Goal: Understand process/instructions

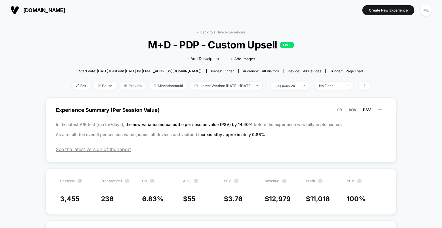
click at [126, 83] on span "Preview" at bounding box center [133, 86] width 27 height 8
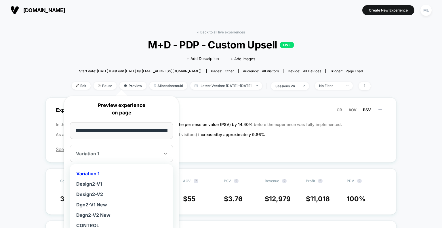
click at [135, 153] on div at bounding box center [118, 154] width 84 height 6
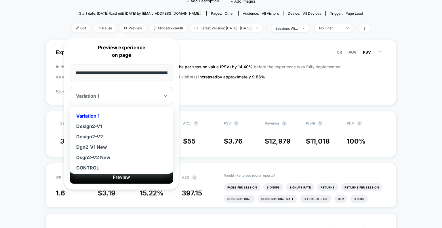
scroll to position [2, 0]
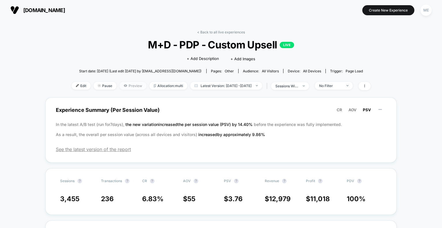
click at [123, 86] on span "Preview" at bounding box center [133, 86] width 27 height 8
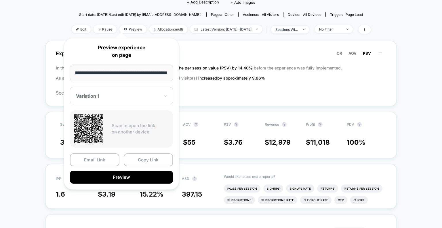
scroll to position [58, 0]
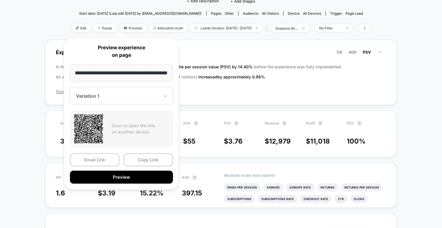
click at [166, 96] on icon at bounding box center [165, 95] width 2 height 1
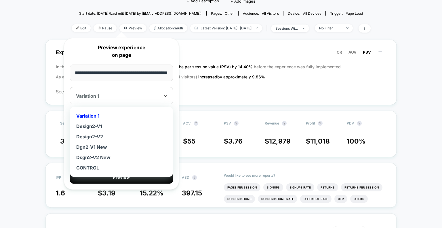
scroll to position [0, 0]
